Goal: Transaction & Acquisition: Purchase product/service

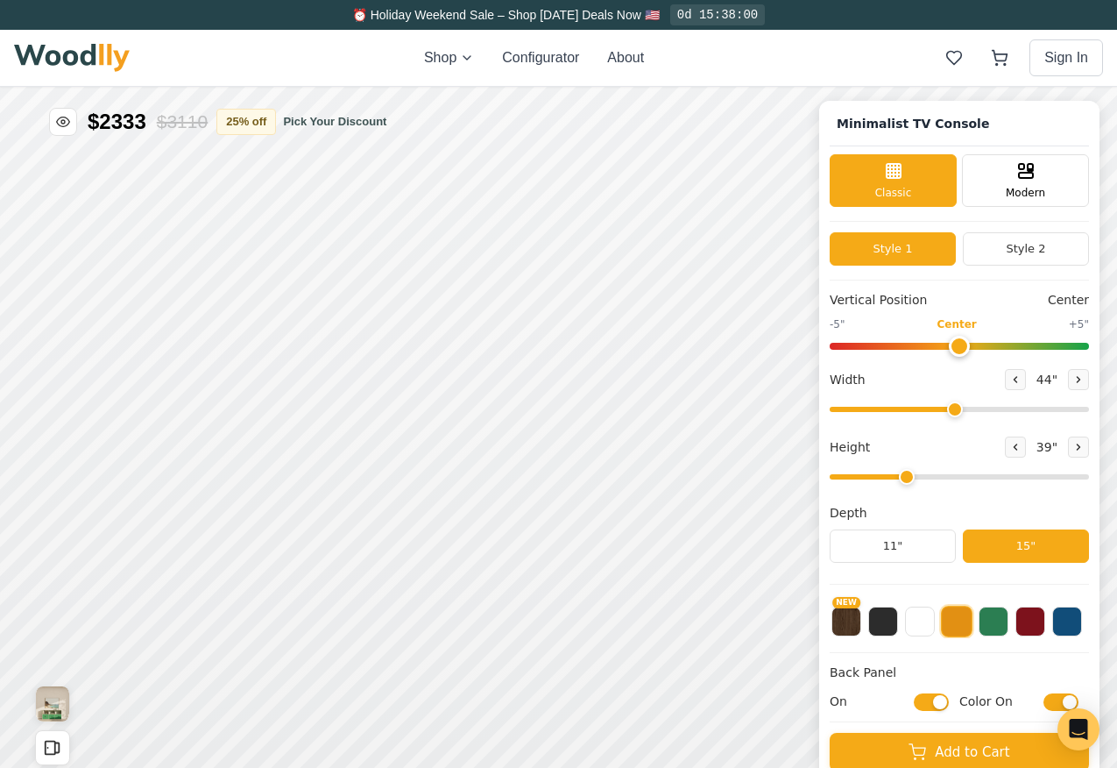
scroll to position [2, 0]
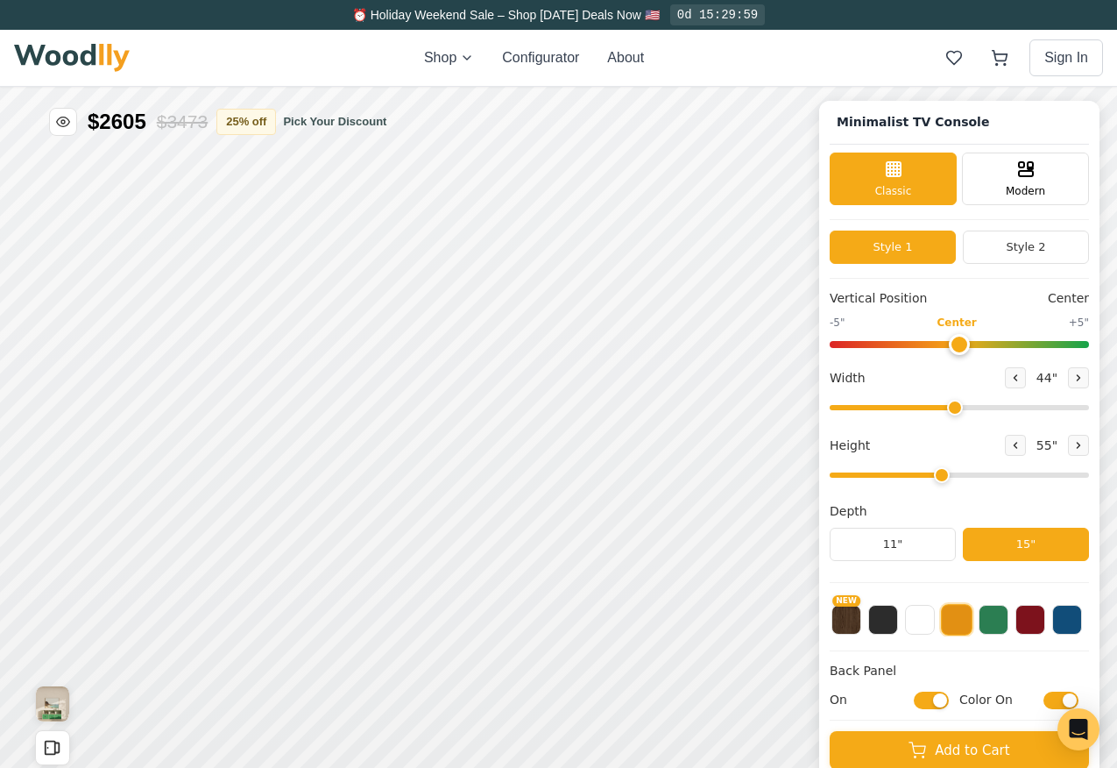
drag, startPoint x: 907, startPoint y: 478, endPoint x: 936, endPoint y: 476, distance: 29.0
type input "4"
click at [936, 476] on input "range" at bounding box center [959, 474] width 259 height 5
click at [284, 296] on div "9"" at bounding box center [286, 296] width 13 height 19
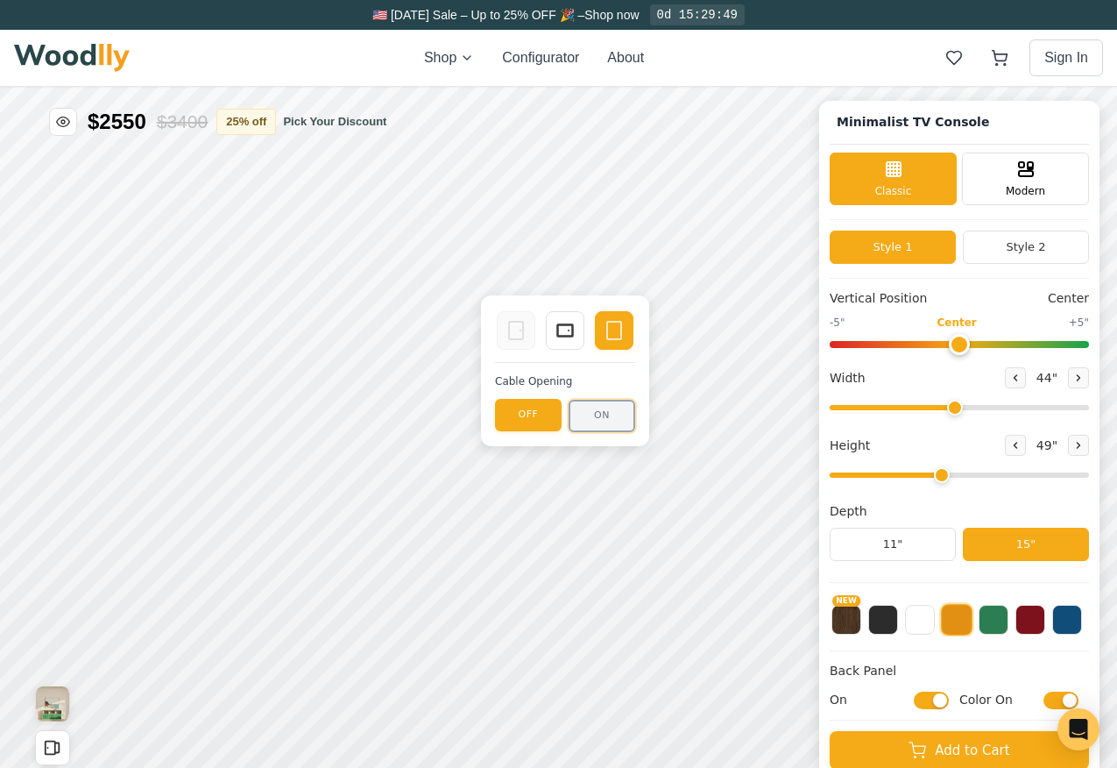
click at [597, 410] on button "ON" at bounding box center [602, 416] width 67 height 32
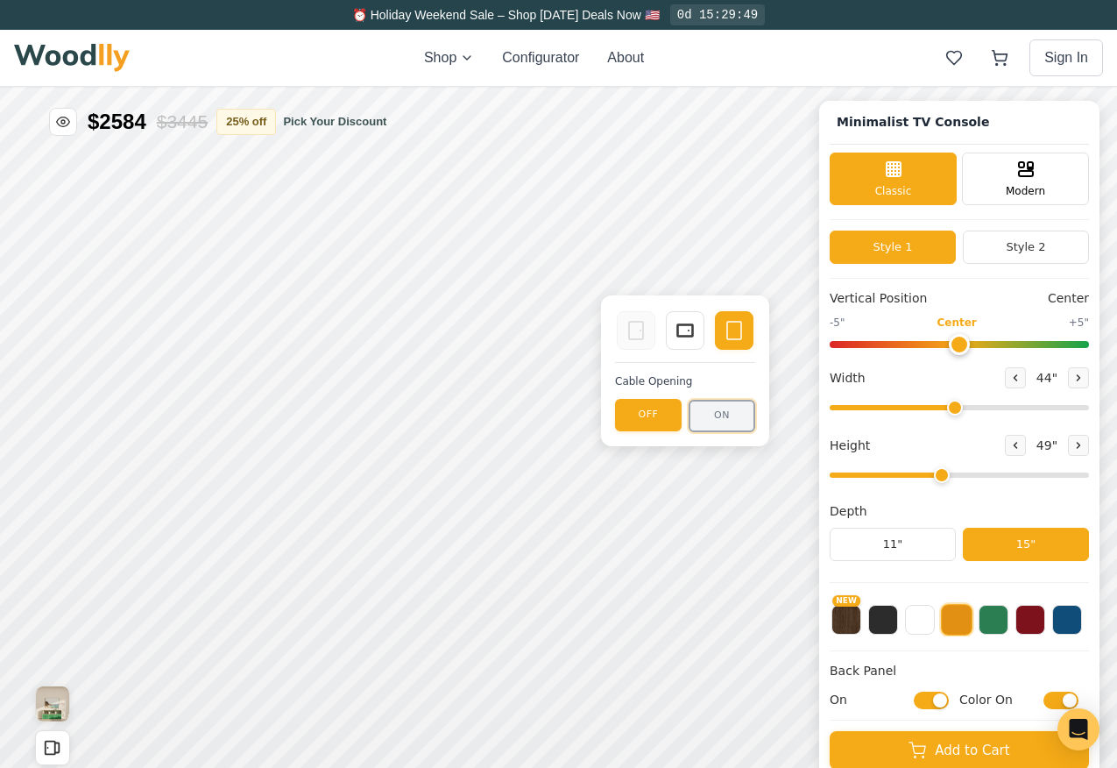
click at [713, 422] on button "ON" at bounding box center [722, 416] width 67 height 32
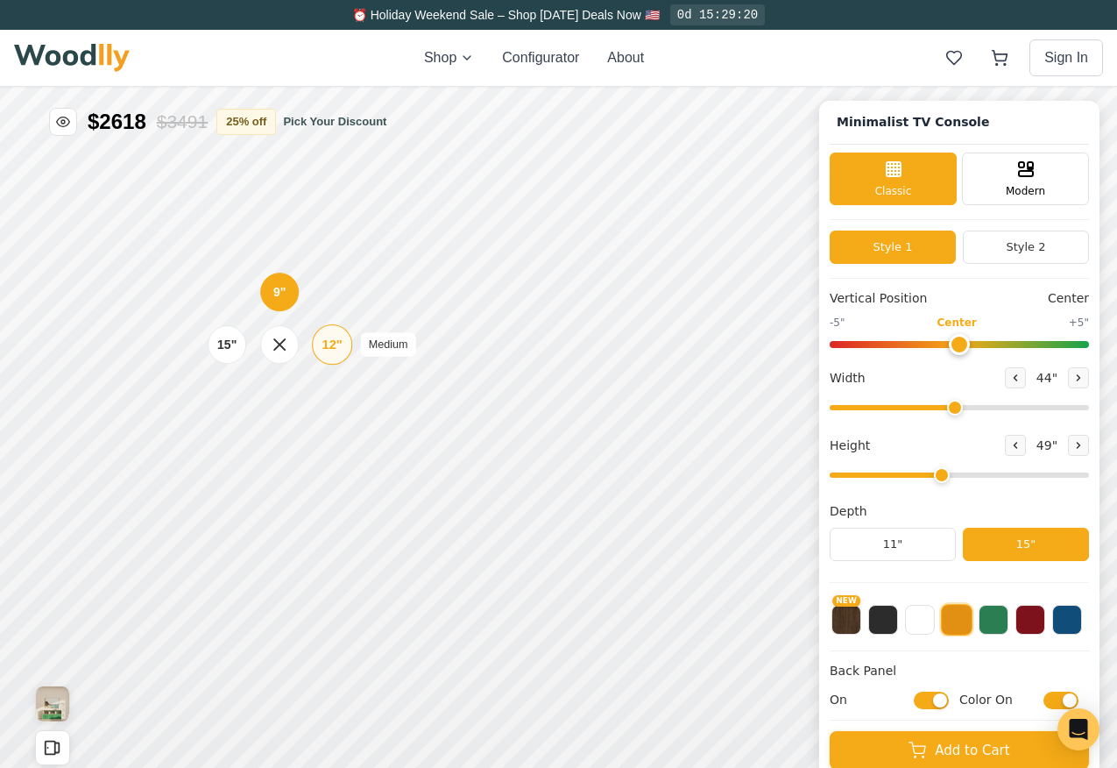
click at [329, 335] on div "12"" at bounding box center [333, 344] width 20 height 19
click at [279, 422] on icon at bounding box center [283, 420] width 11 height 11
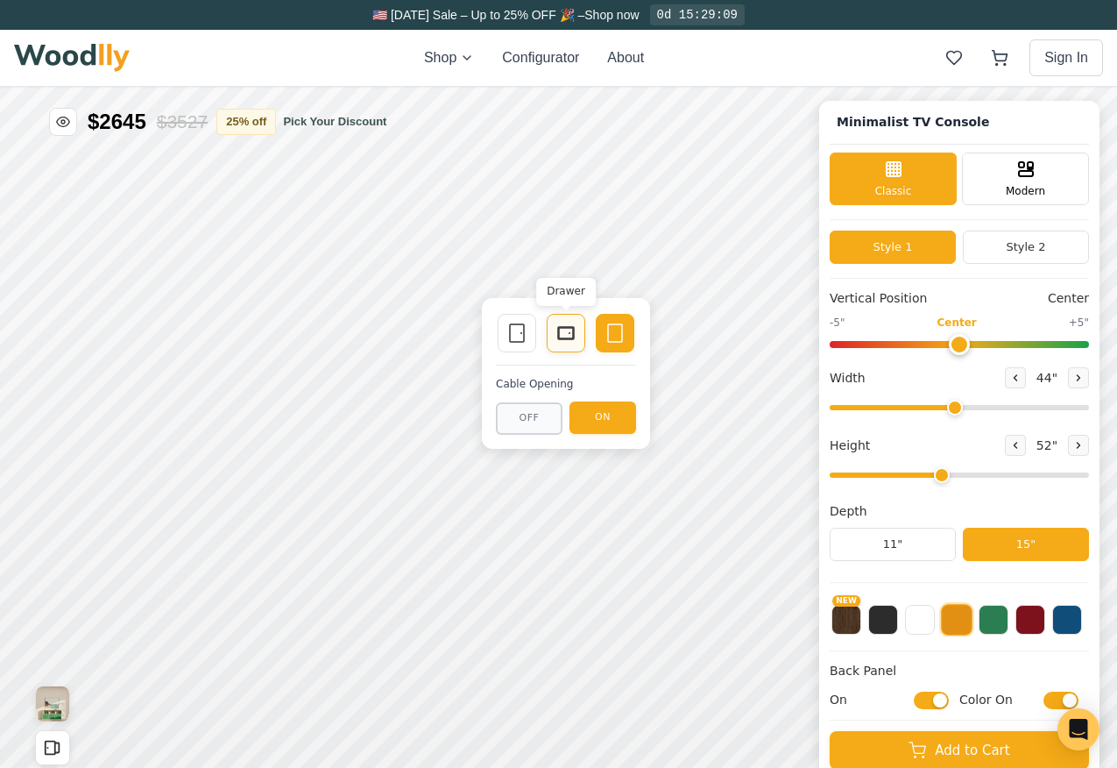
click at [574, 323] on icon at bounding box center [566, 333] width 21 height 21
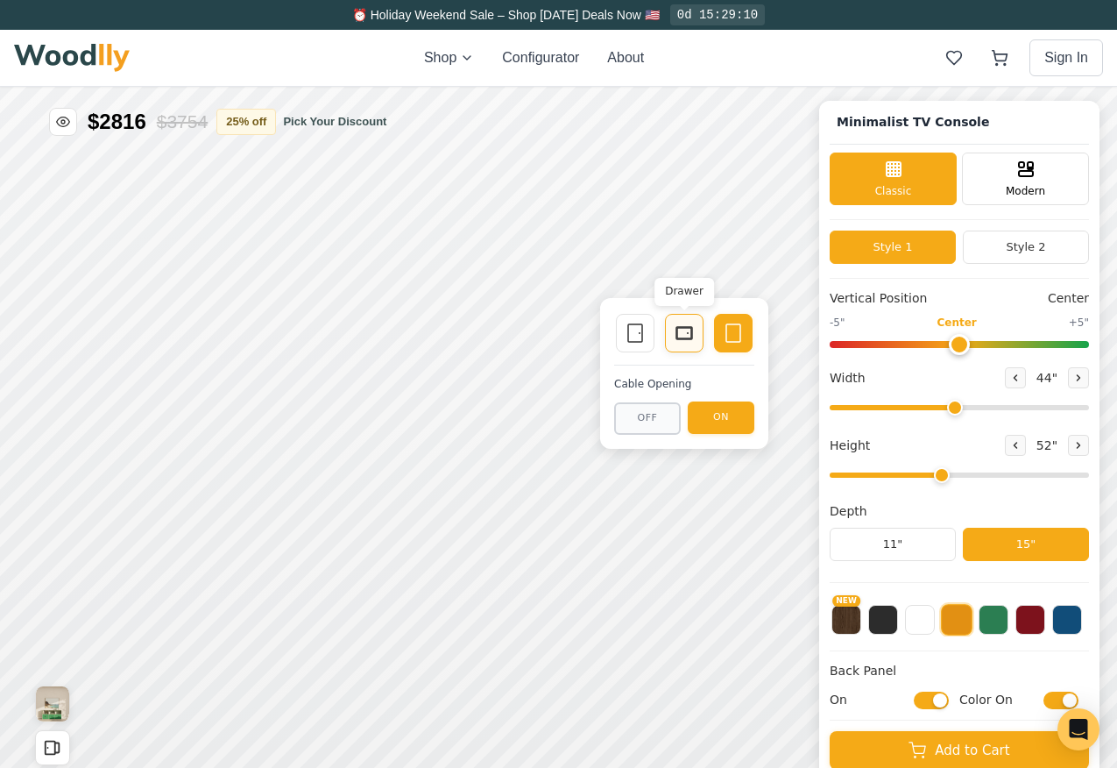
click at [683, 342] on icon at bounding box center [684, 333] width 21 height 21
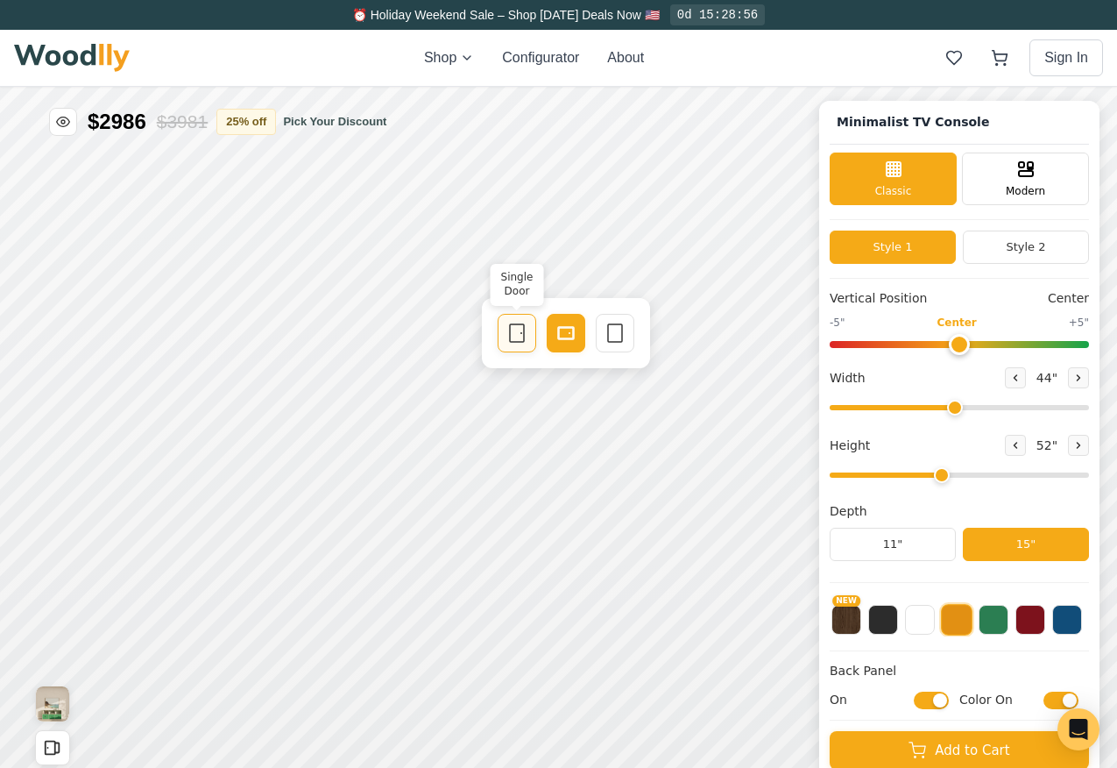
click at [521, 329] on div "Single Door Drawer Empty Space" at bounding box center [566, 333] width 168 height 70
click at [521, 333] on icon at bounding box center [521, 333] width 0 height 0
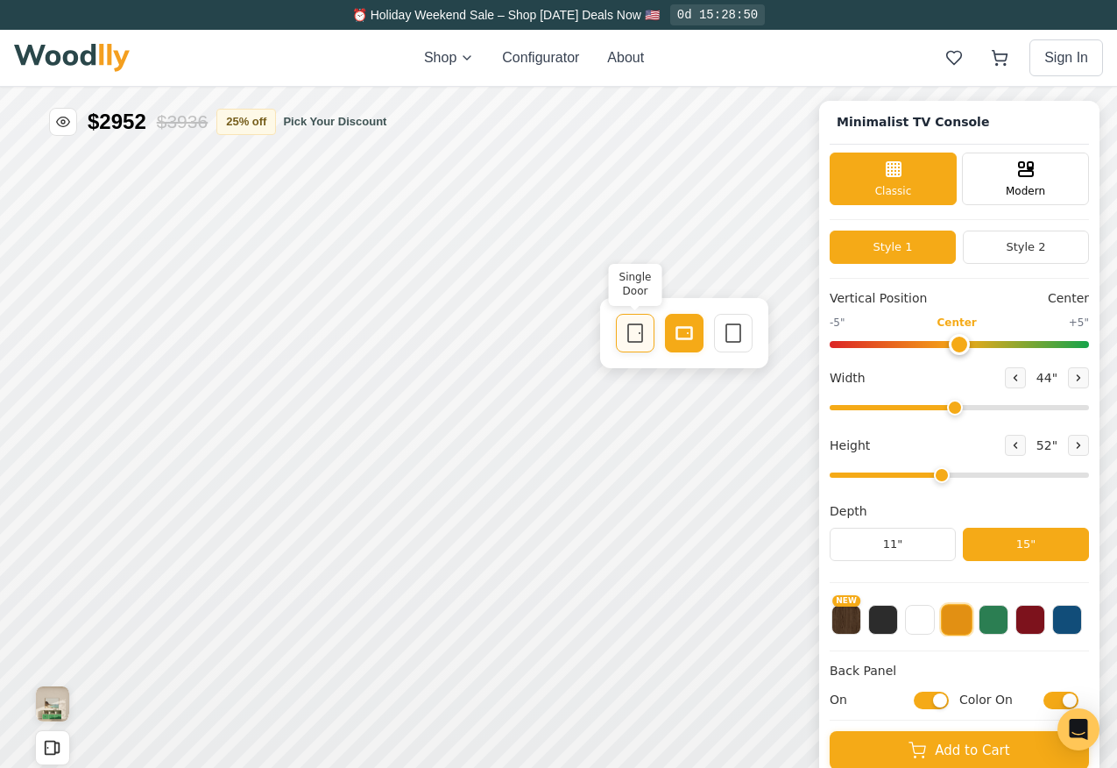
click at [622, 328] on div "Single Door" at bounding box center [635, 333] width 39 height 39
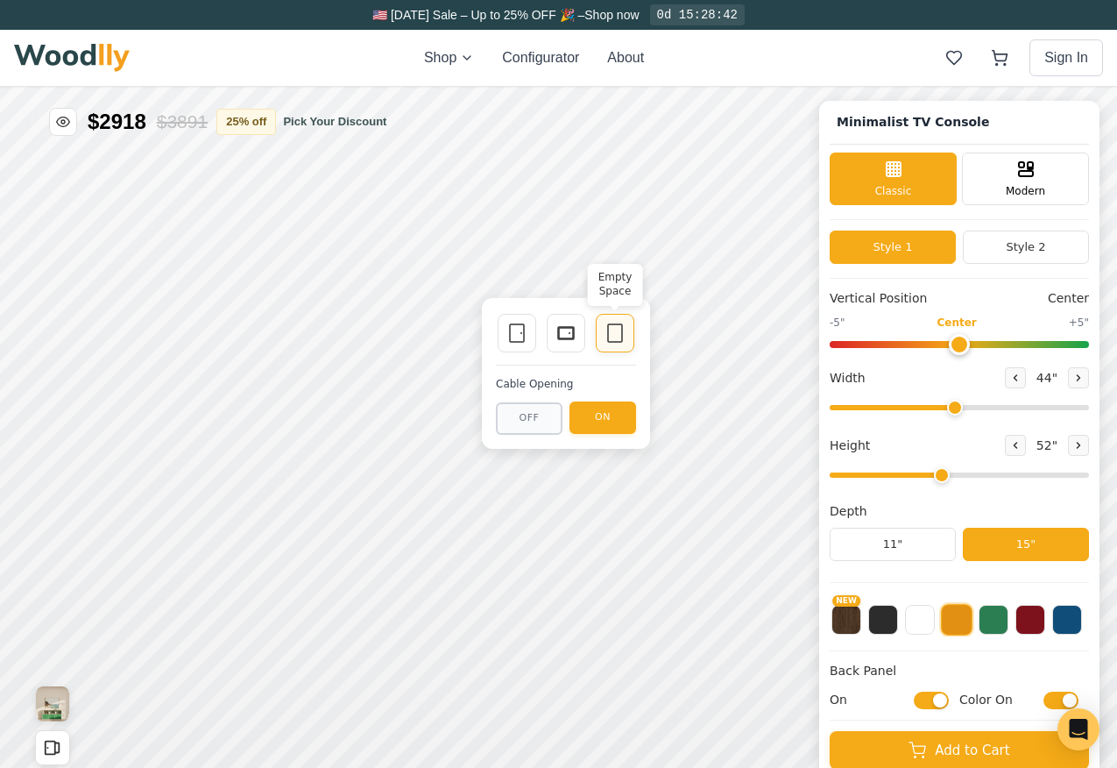
click at [612, 329] on icon at bounding box center [615, 333] width 21 height 21
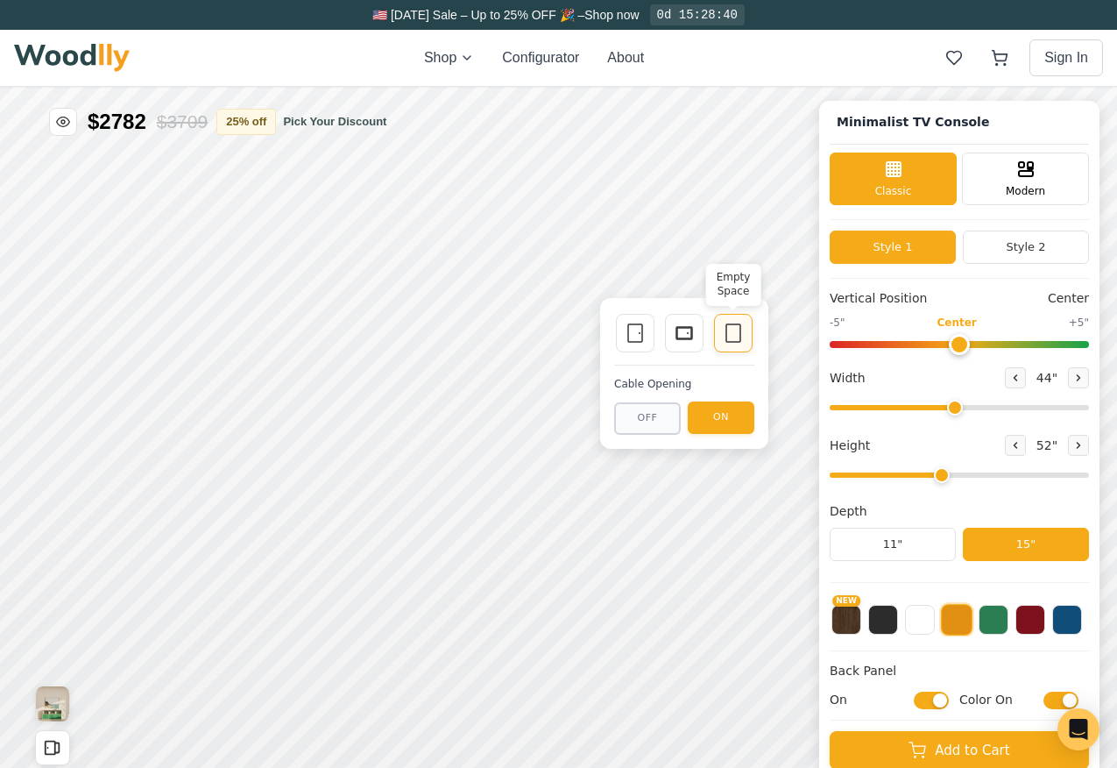
click at [727, 331] on icon at bounding box center [733, 333] width 21 height 21
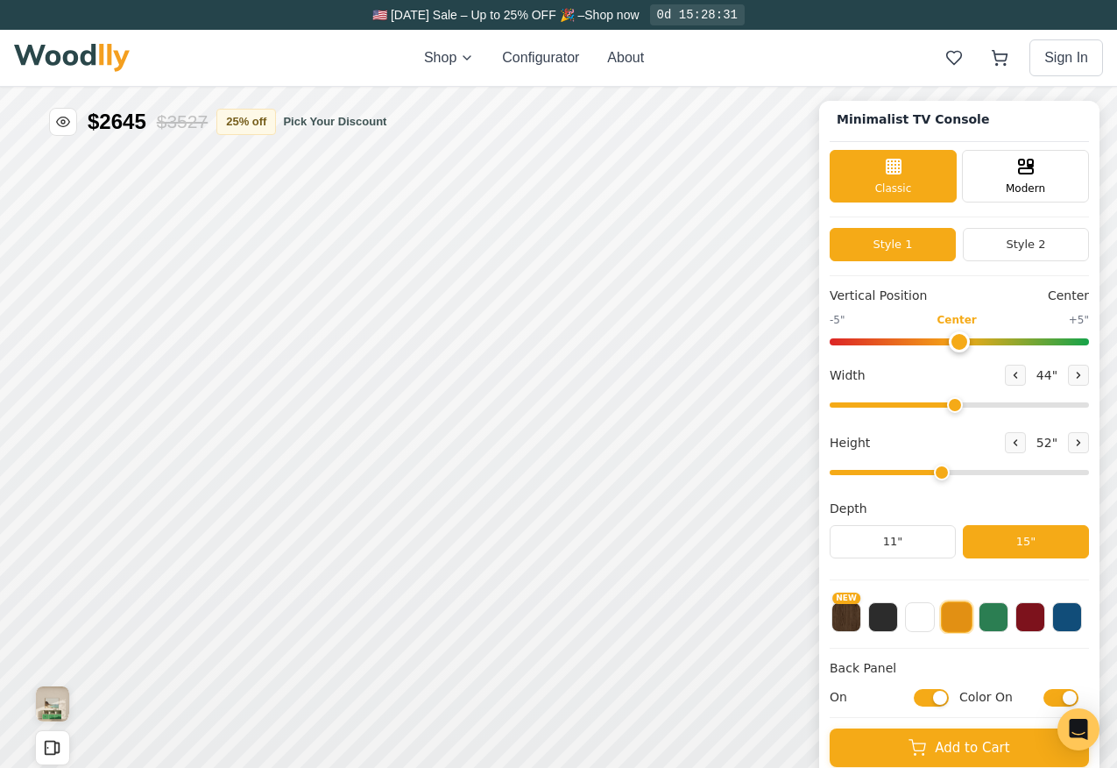
scroll to position [4, 0]
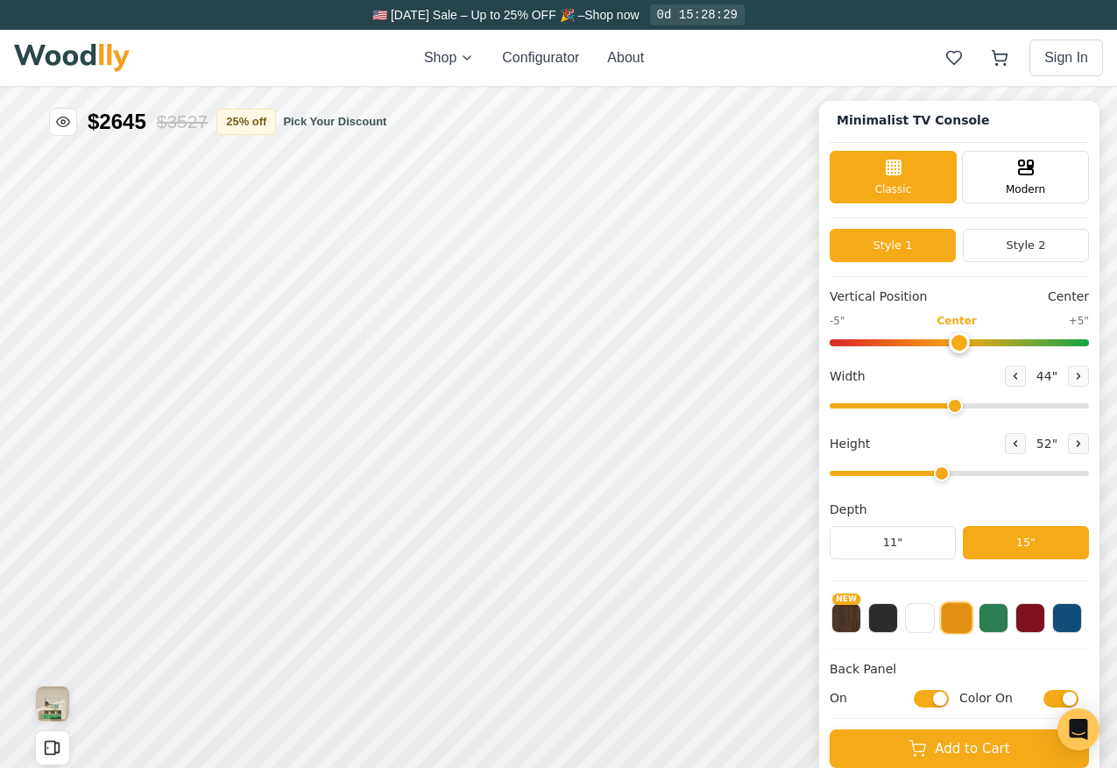
click at [932, 704] on input "On" at bounding box center [931, 699] width 35 height 18
checkbox input "false"
click at [999, 620] on button at bounding box center [994, 616] width 30 height 30
click at [965, 613] on button at bounding box center [957, 616] width 30 height 30
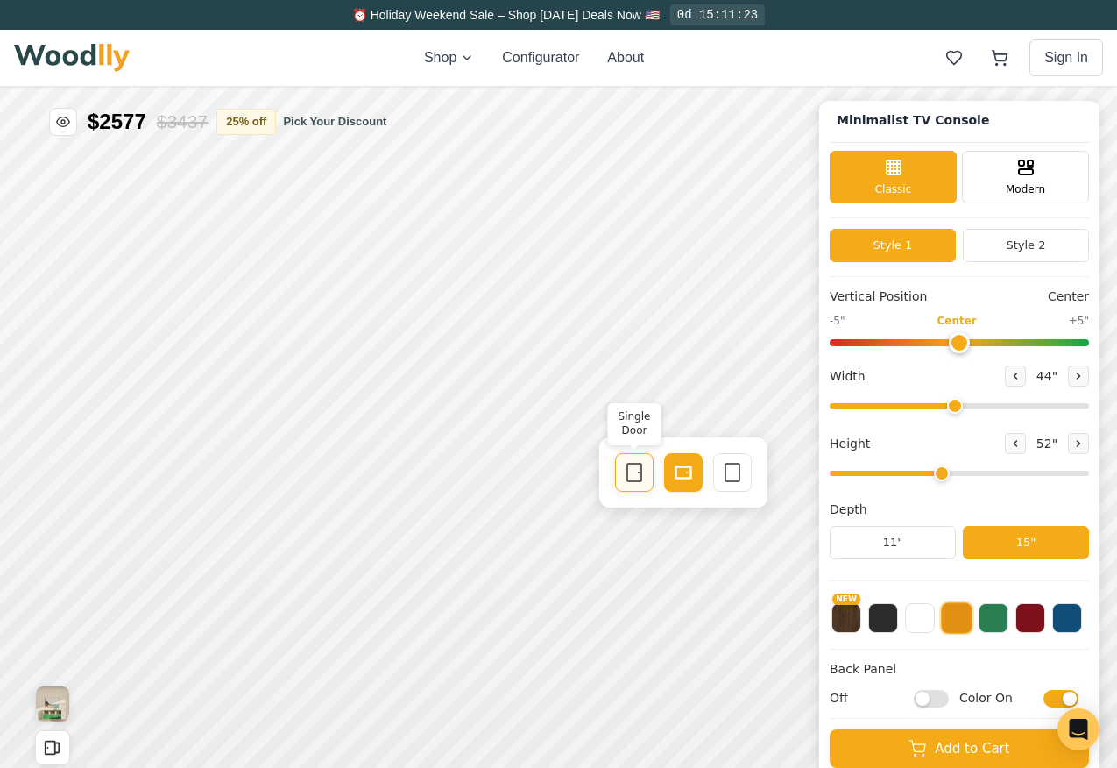
click at [642, 473] on rect at bounding box center [634, 473] width 14 height 18
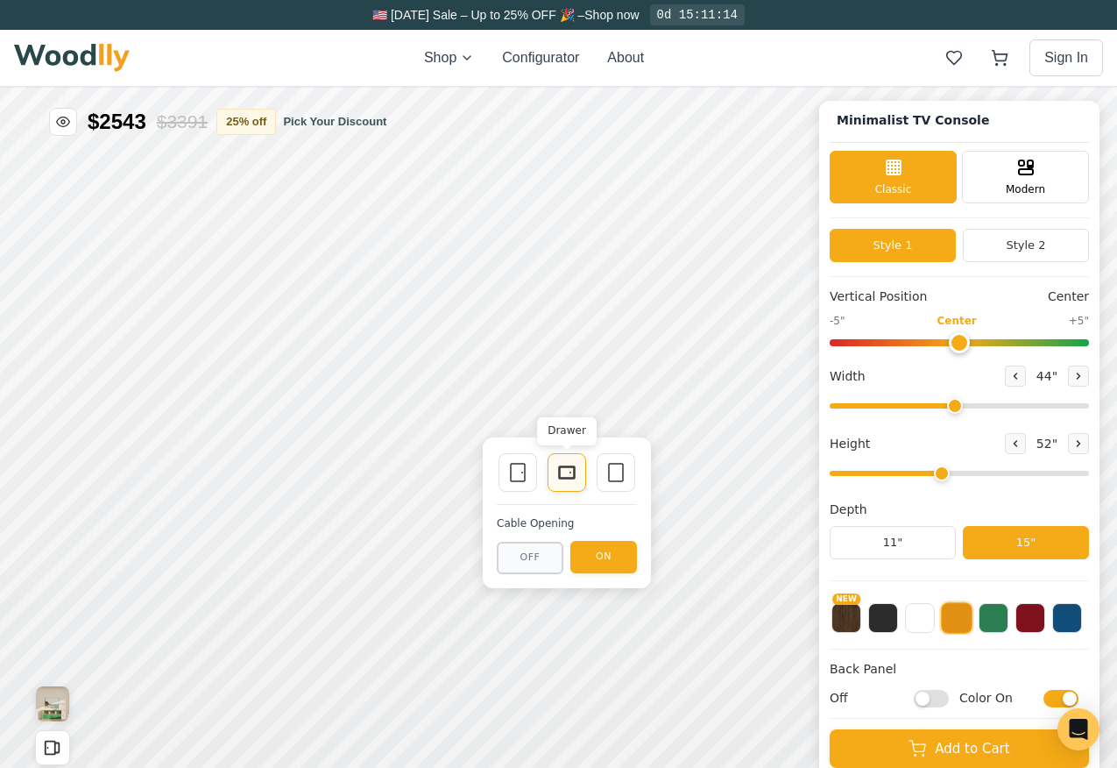
click at [559, 472] on rect at bounding box center [567, 472] width 16 height 12
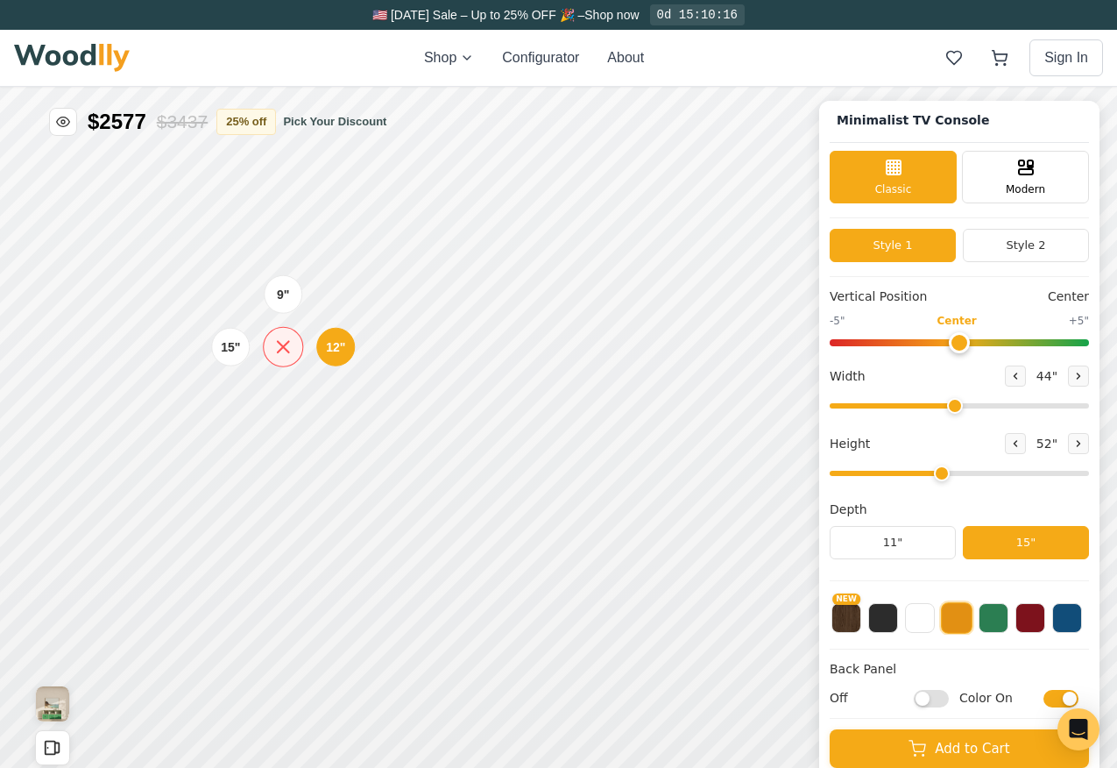
click at [283, 345] on icon at bounding box center [283, 346] width 11 height 11
drag, startPoint x: 939, startPoint y: 482, endPoint x: 927, endPoint y: 481, distance: 11.4
click at [927, 476] on input "range" at bounding box center [959, 473] width 259 height 5
click at [1016, 444] on button at bounding box center [1015, 443] width 21 height 21
type input "3"
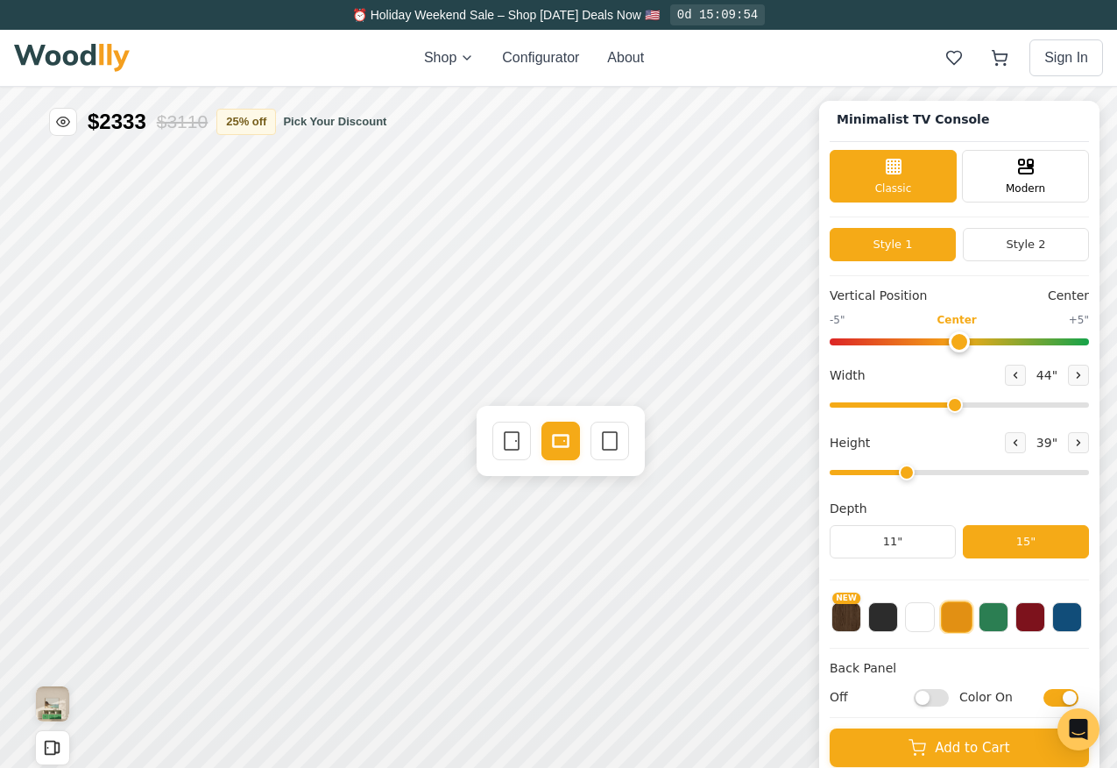
scroll to position [5, 0]
click at [933, 695] on input "Off" at bounding box center [931, 698] width 35 height 18
checkbox input "true"
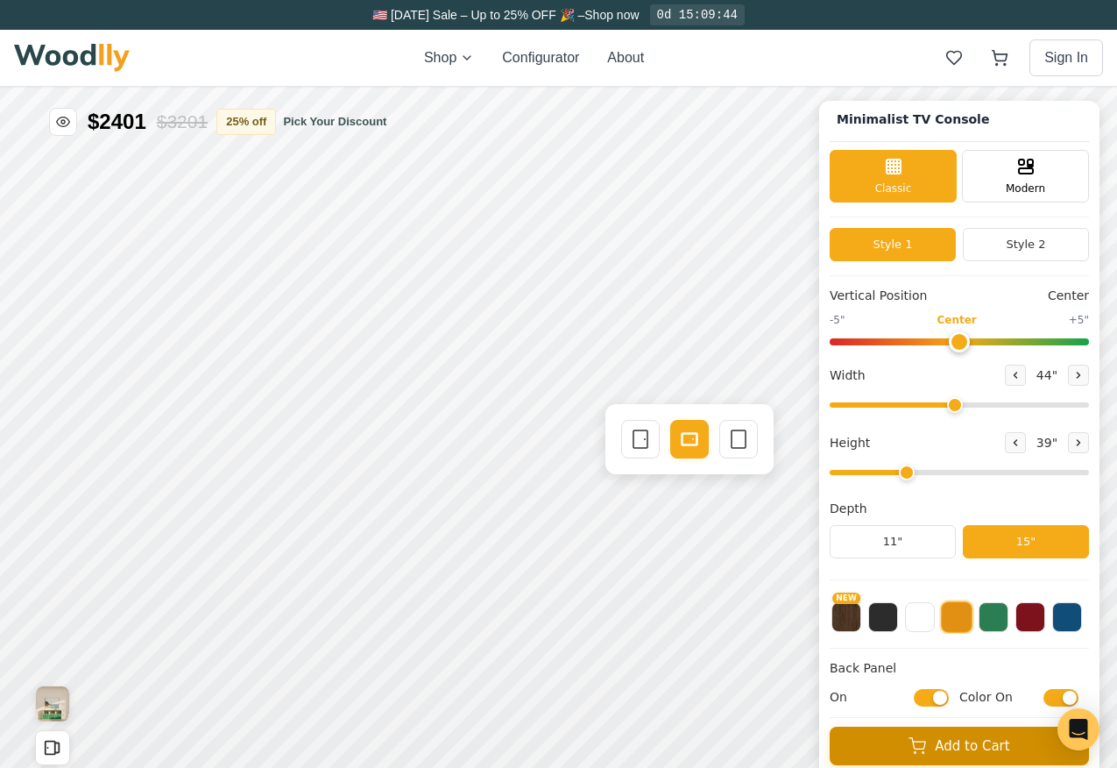
click at [901, 741] on button "Add to Cart" at bounding box center [959, 746] width 259 height 39
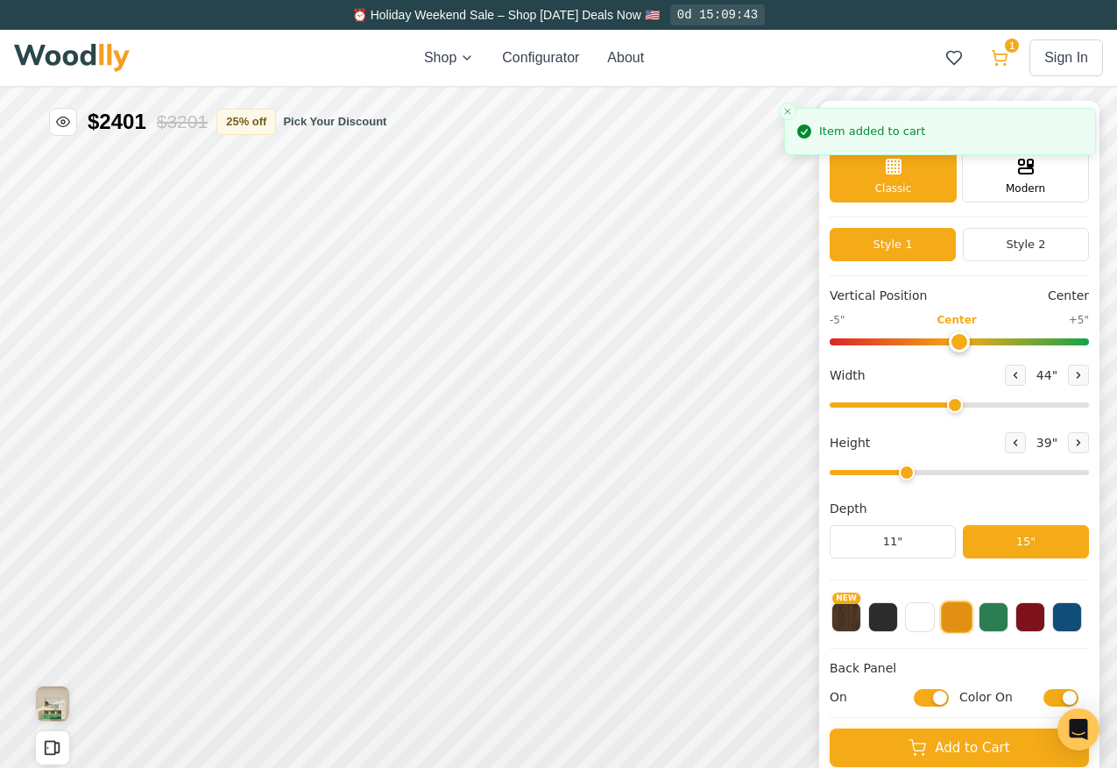
click at [1003, 53] on icon at bounding box center [1000, 58] width 18 height 18
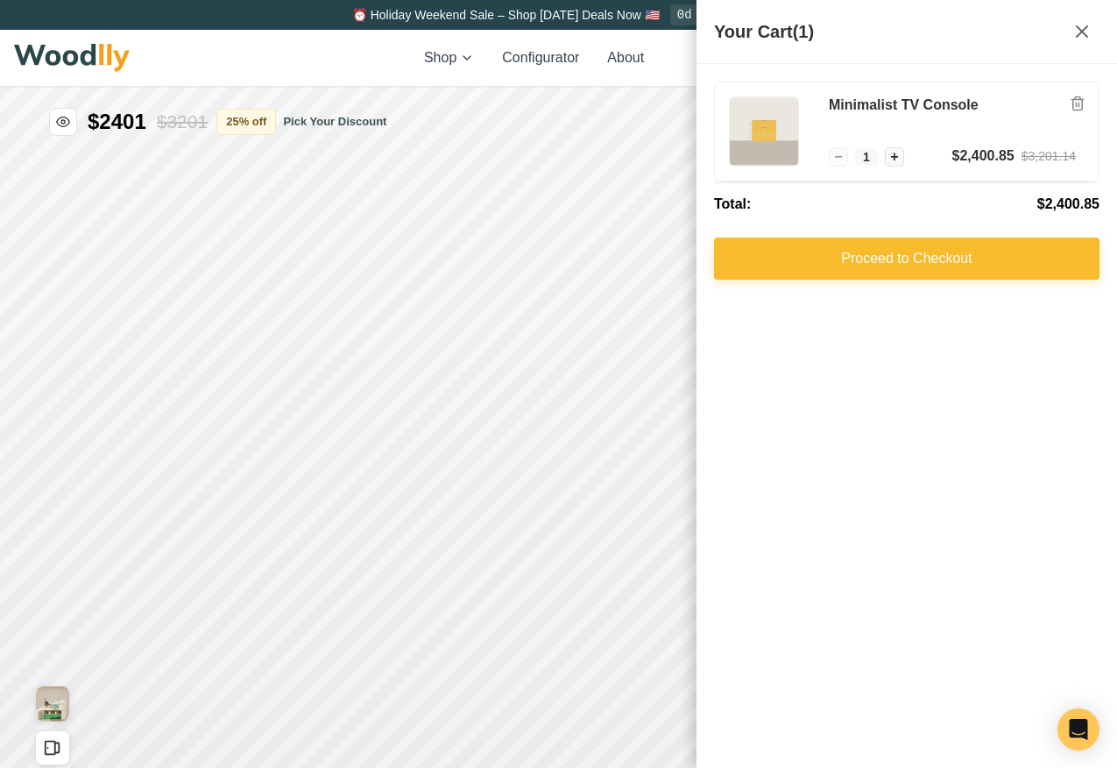
click at [914, 274] on button "Proceed to Checkout" at bounding box center [907, 259] width 386 height 42
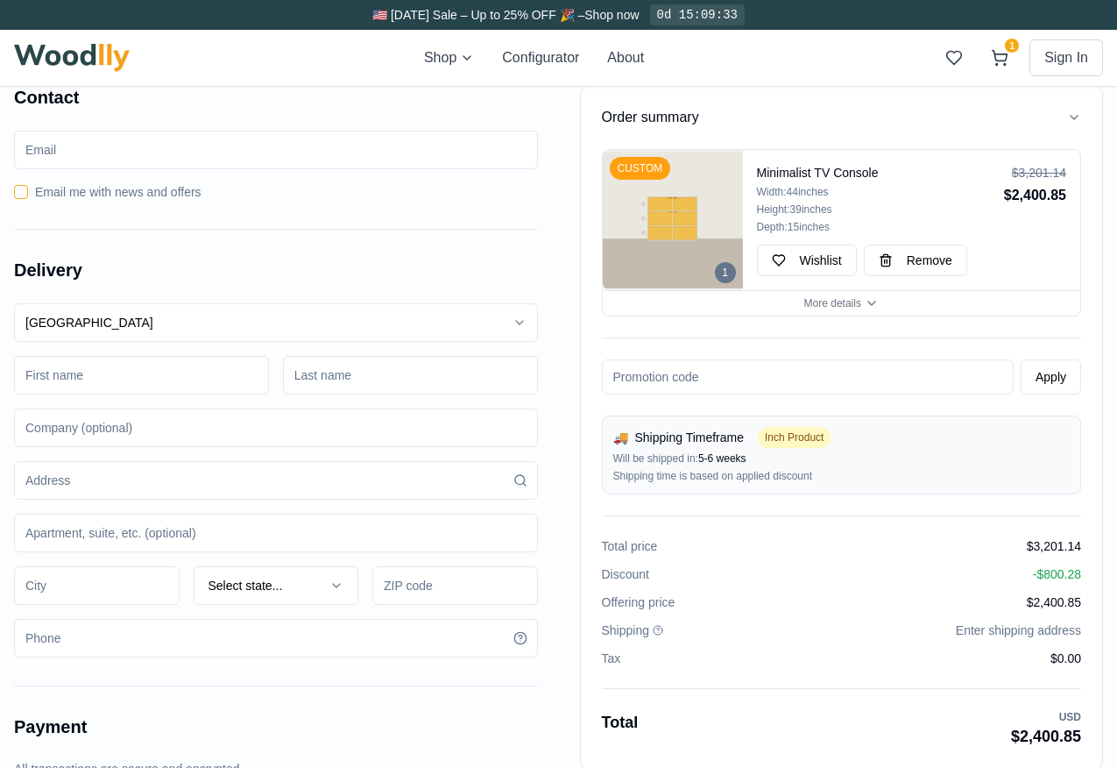
click at [161, 153] on input "email" at bounding box center [276, 150] width 524 height 39
type input "[EMAIL_ADDRESS][DOMAIN_NAME]"
type input "[PERSON_NAME]"
type input "[STREET_ADDRESS]"
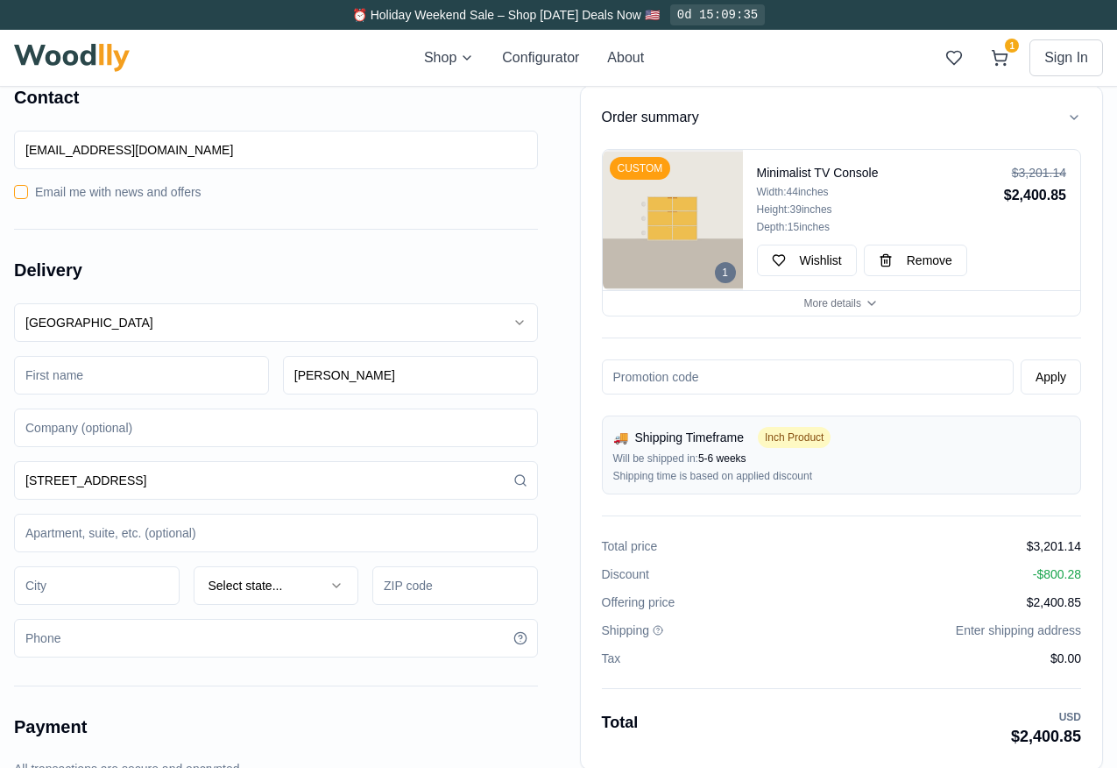
type input "Unit C"
type input "[GEOGRAPHIC_DATA]"
type input "44102"
type input "4405701713"
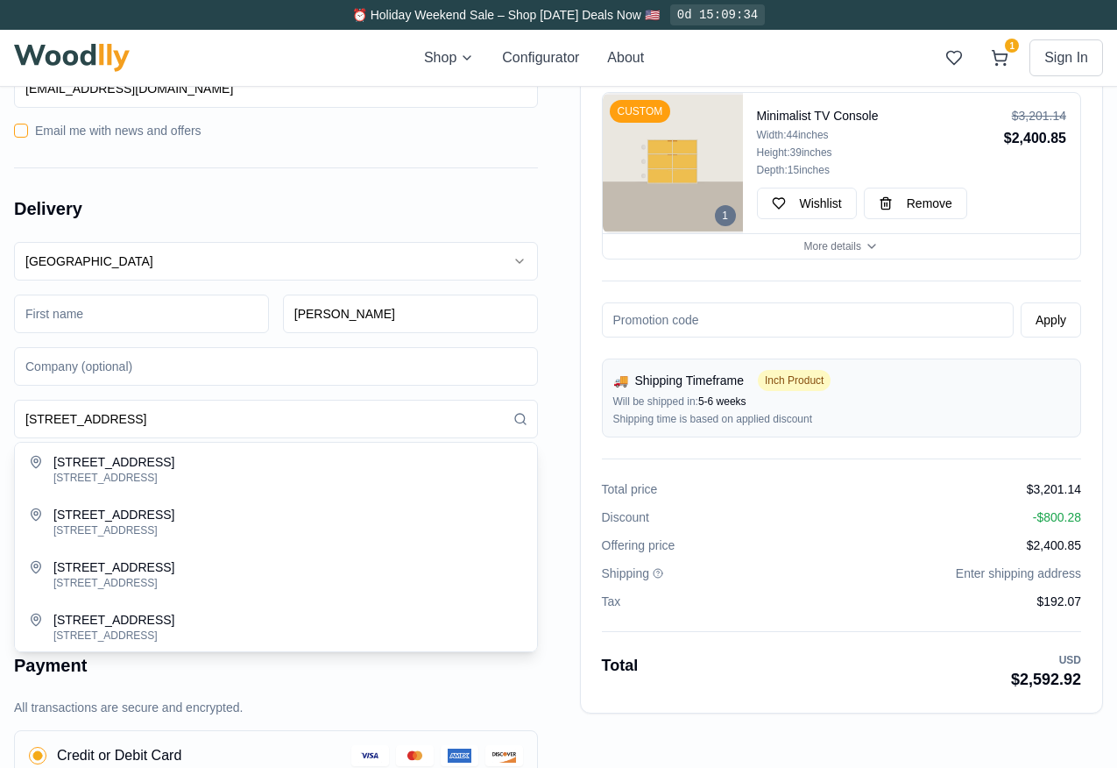
scroll to position [65, 0]
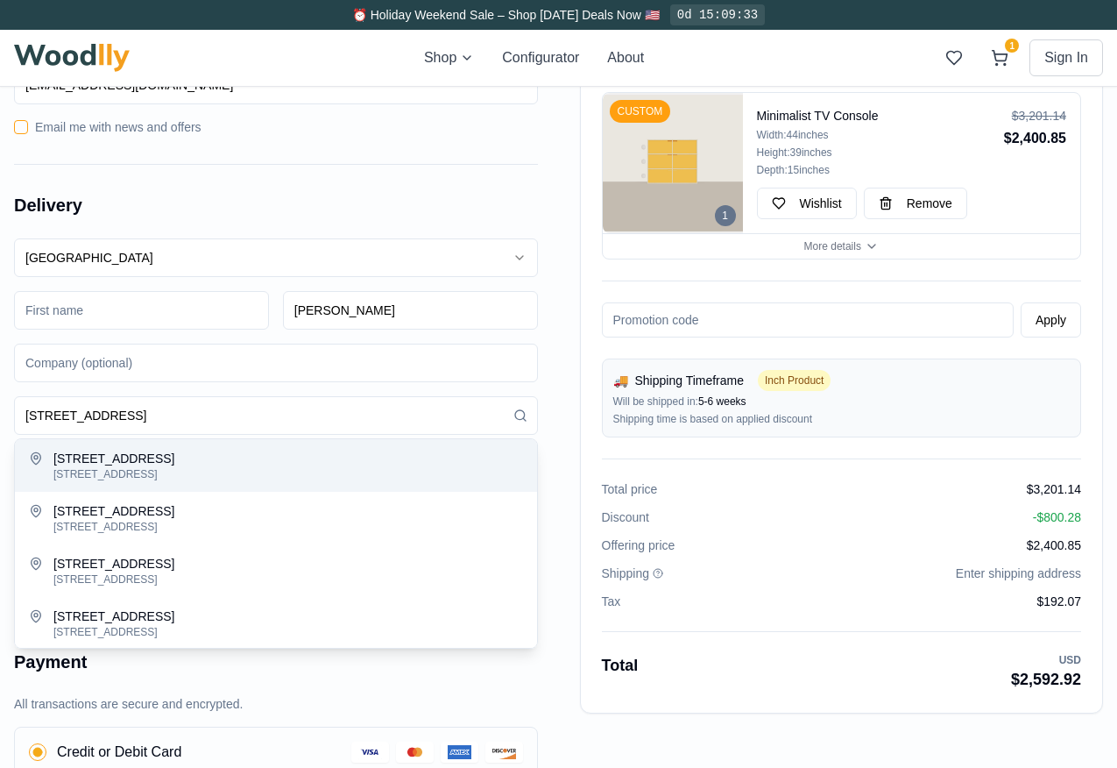
click at [138, 471] on div "[STREET_ADDRESS]" at bounding box center [288, 474] width 470 height 14
type input "[STREET_ADDRESS]"
type input "[GEOGRAPHIC_DATA]"
type input "20895"
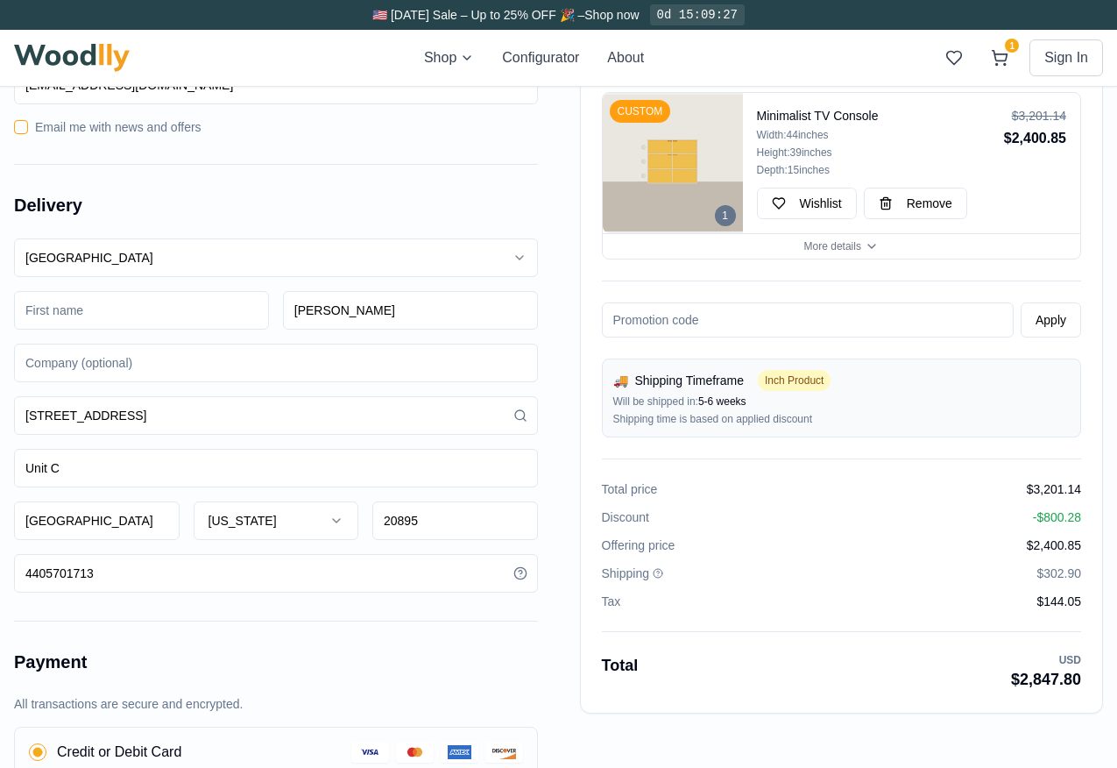
click at [109, 524] on input "[GEOGRAPHIC_DATA]" at bounding box center [97, 520] width 166 height 39
click at [117, 418] on input "[STREET_ADDRESS]" at bounding box center [276, 415] width 524 height 39
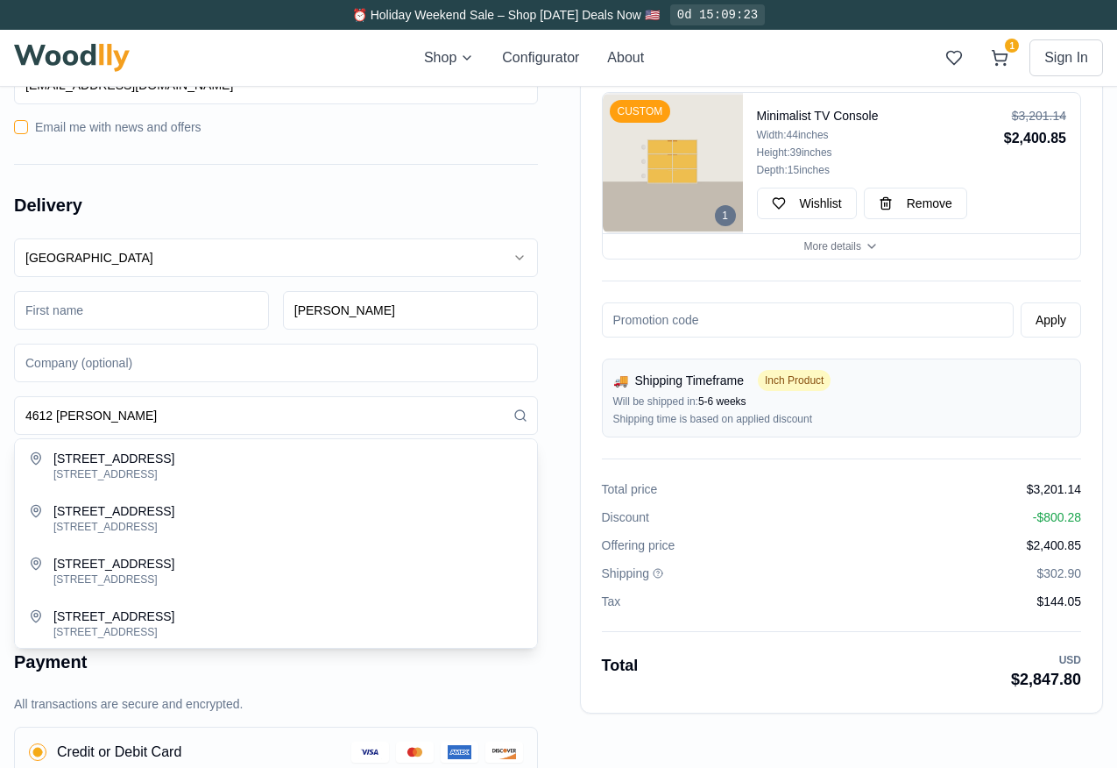
type input "[STREET_ADDRESS]"
type input "[GEOGRAPHIC_DATA]"
type input "44102"
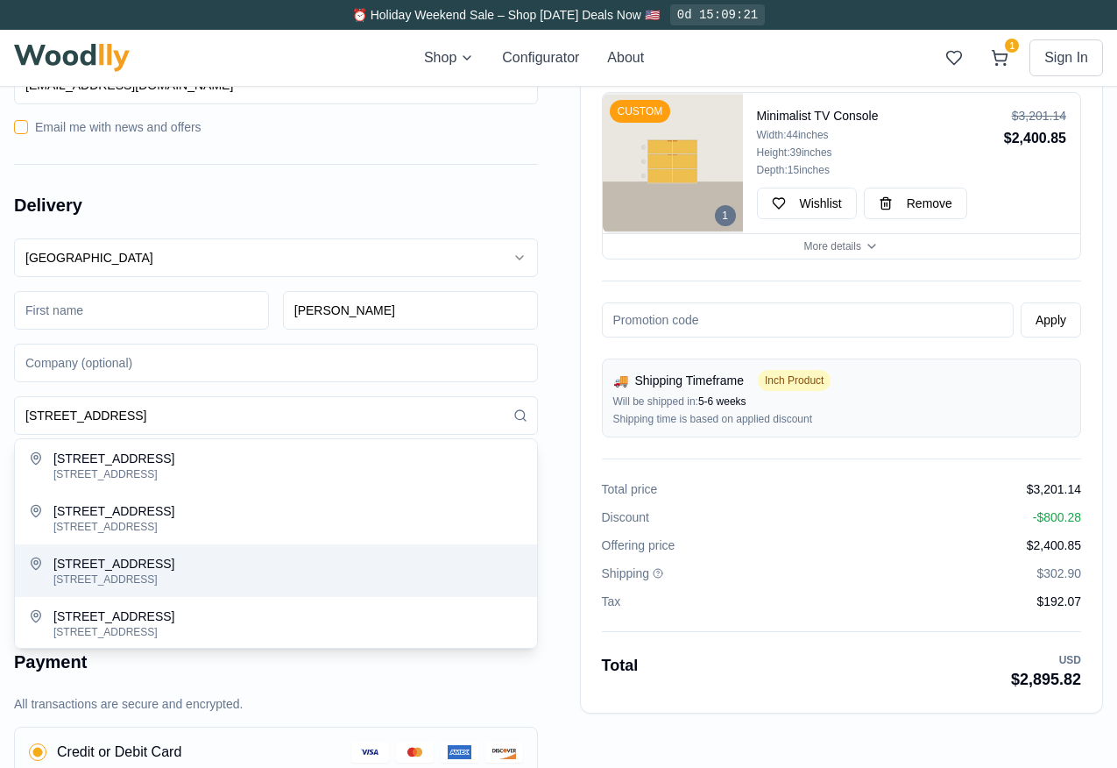
click at [165, 578] on div "[STREET_ADDRESS]" at bounding box center [288, 579] width 470 height 14
type input "[STREET_ADDRESS]"
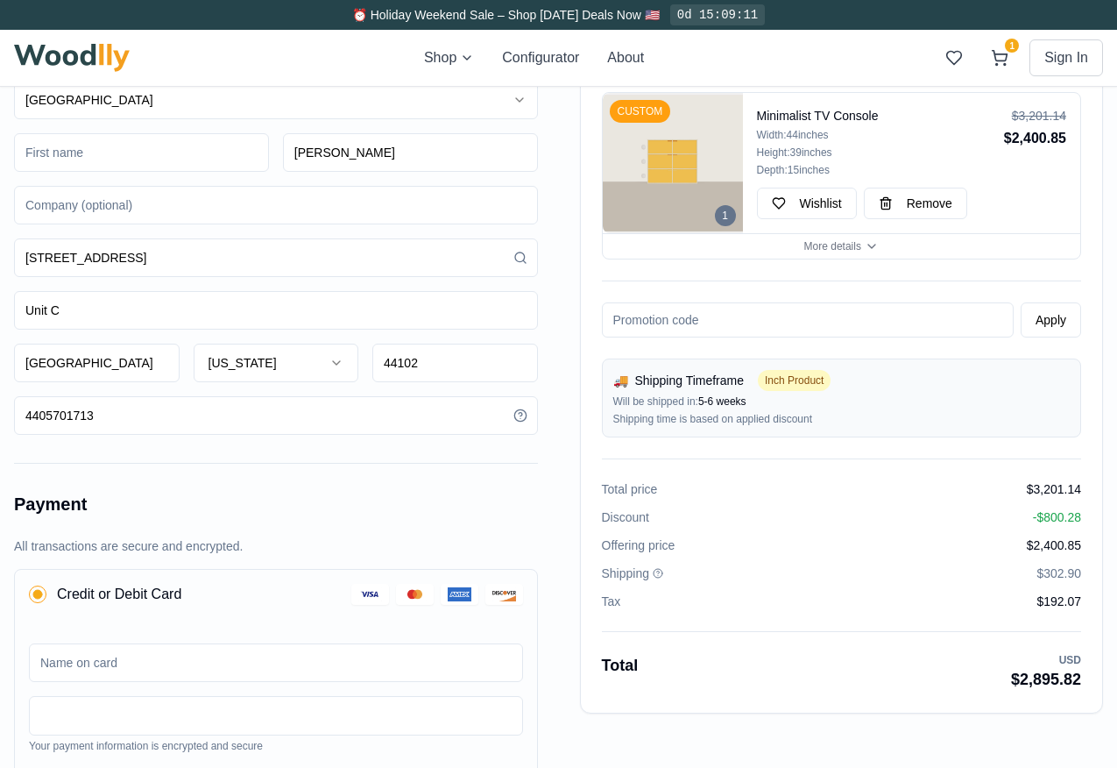
scroll to position [0, 0]
